Goal: Task Accomplishment & Management: Use online tool/utility

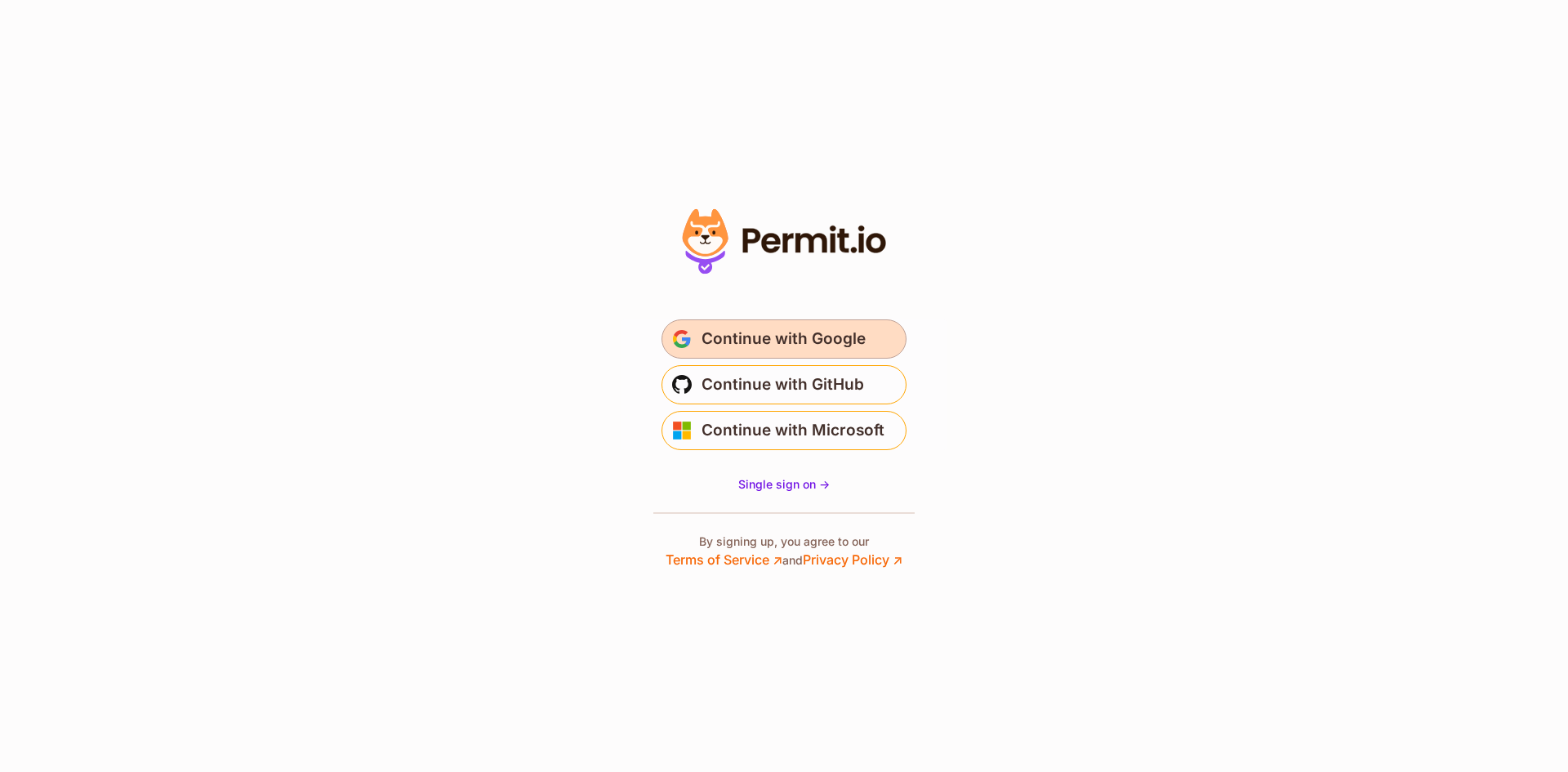
click at [797, 341] on span "Continue with Google" at bounding box center [783, 338] width 164 height 26
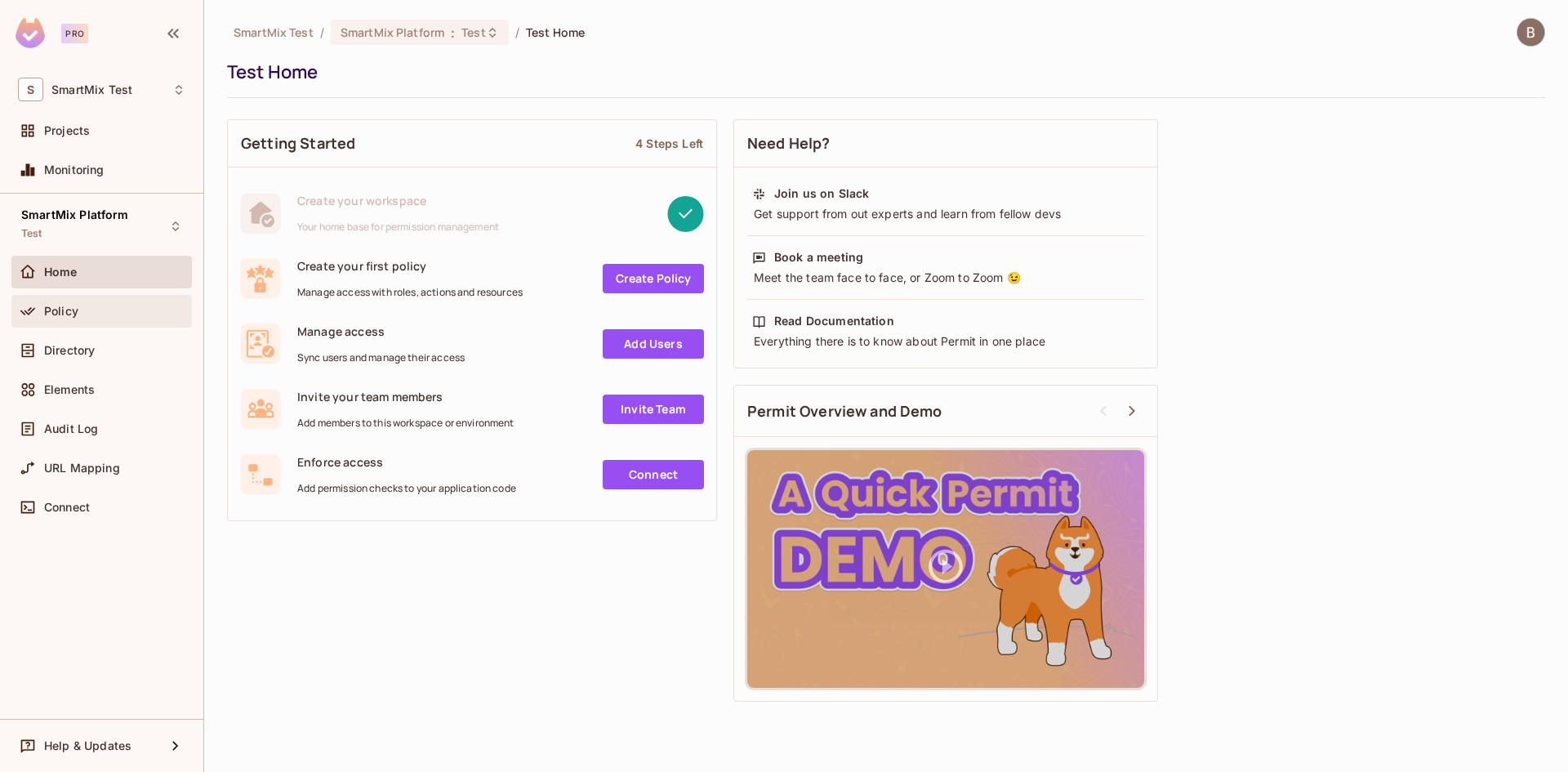
click at [36, 311] on span at bounding box center [27, 311] width 19 height 19
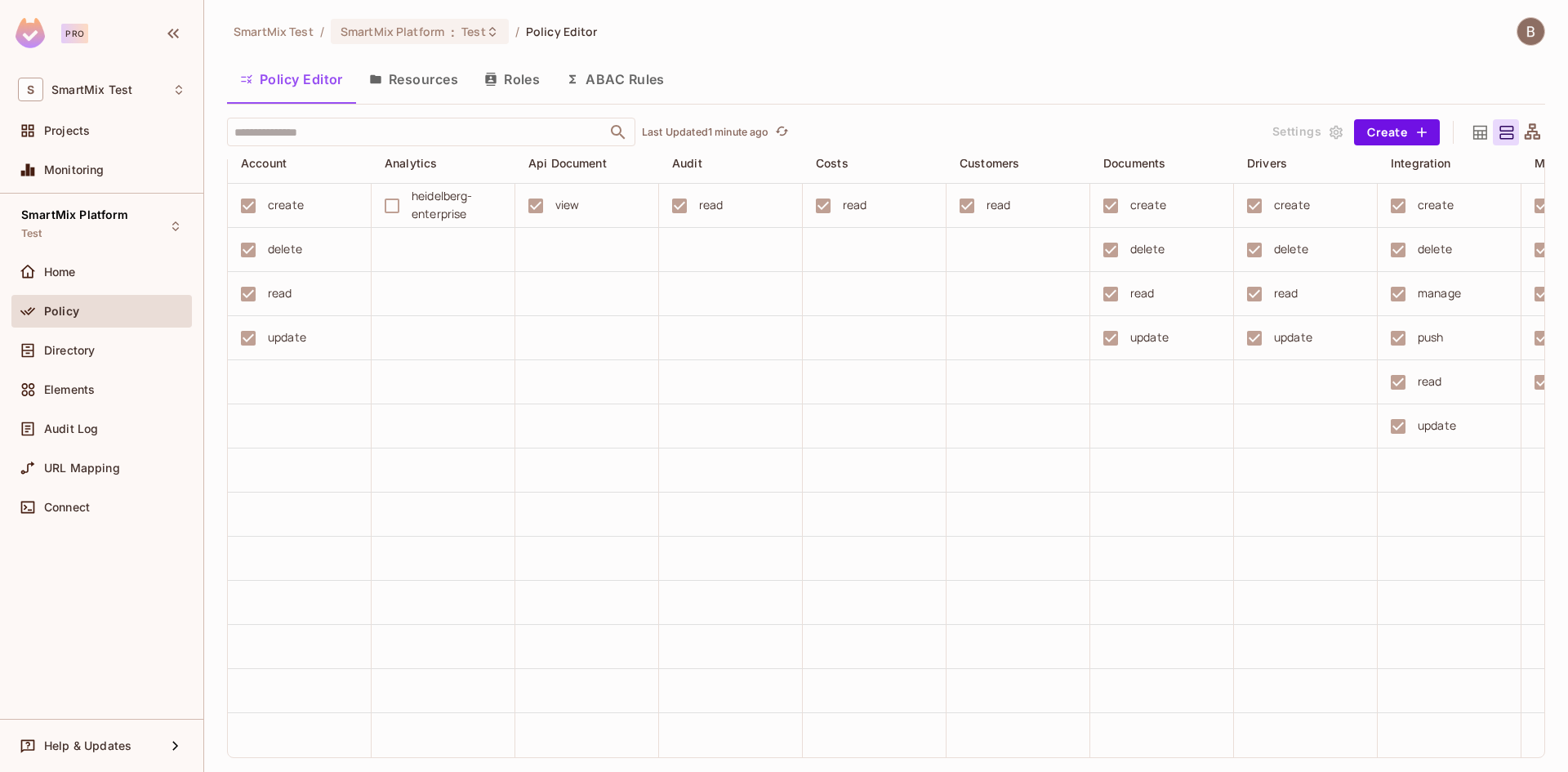
scroll to position [653, 0]
